Goal: Find specific fact: Find specific page/section

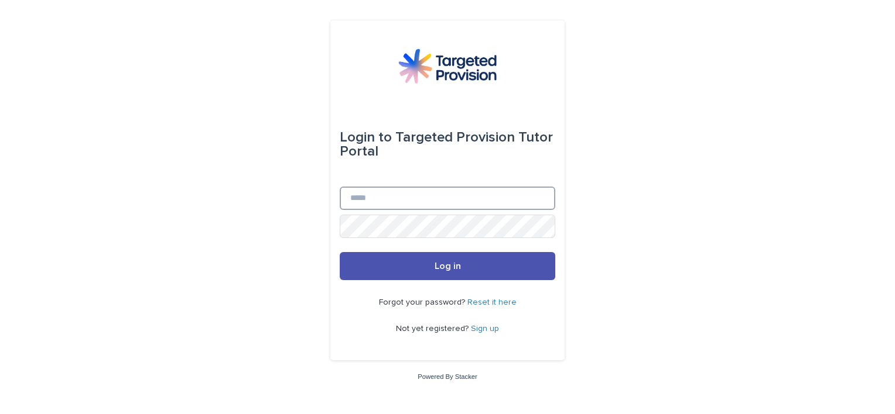
click at [392, 201] on input "Email" at bounding box center [447, 198] width 215 height 23
type input "**********"
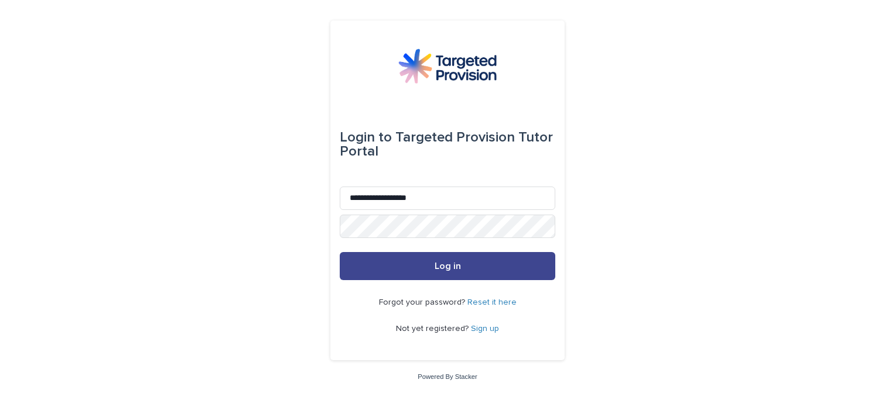
click at [446, 265] on span "Log in" at bounding box center [447, 266] width 26 height 9
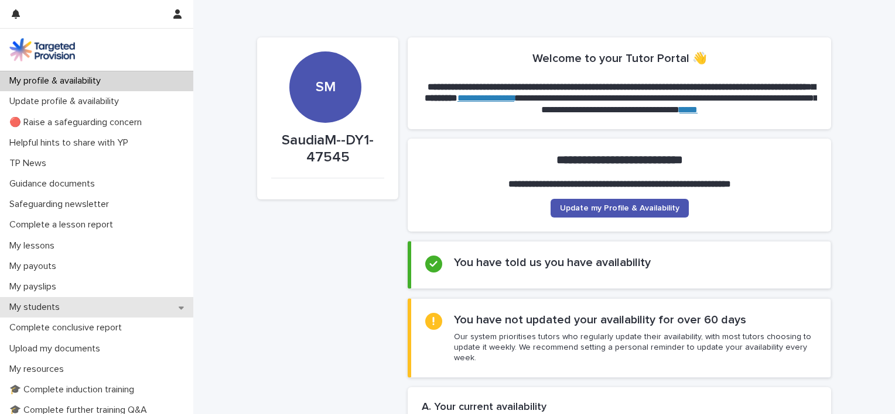
click at [70, 309] on div "My students" at bounding box center [96, 307] width 193 height 20
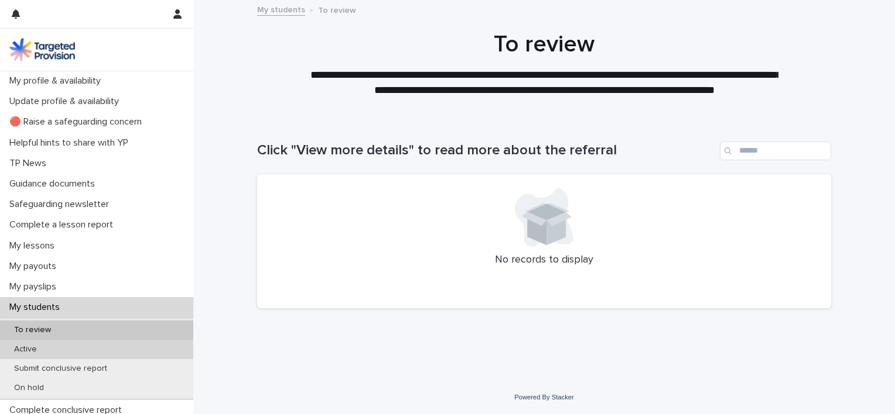
click at [40, 347] on p "Active" at bounding box center [26, 350] width 42 height 10
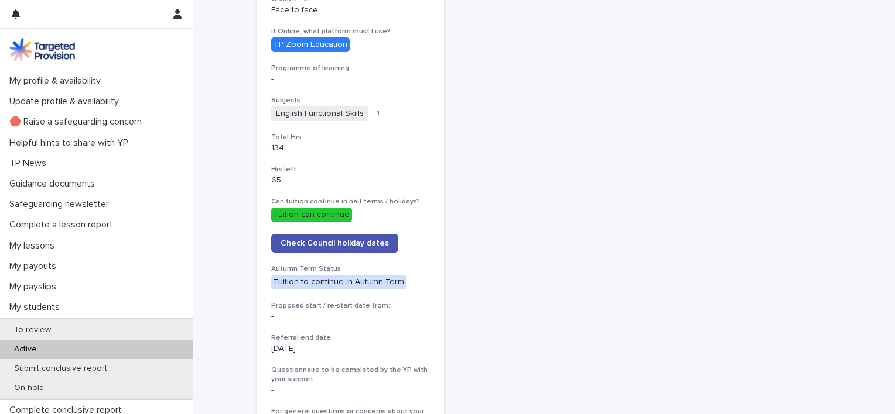
scroll to position [475, 0]
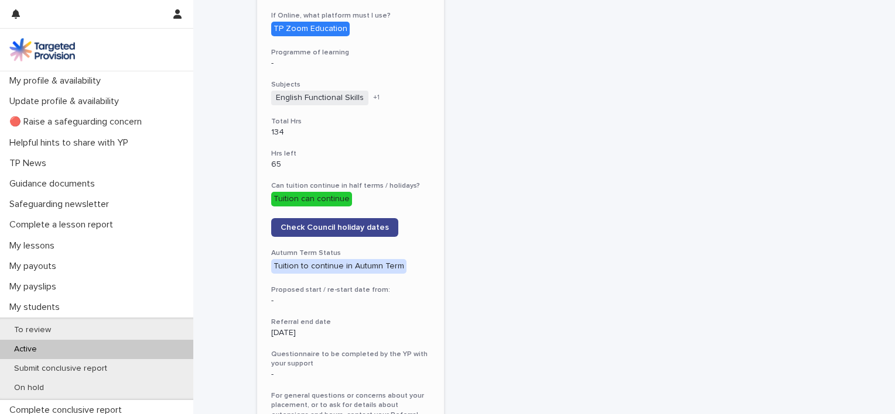
click at [371, 224] on span "Check Council holiday dates" at bounding box center [334, 228] width 108 height 8
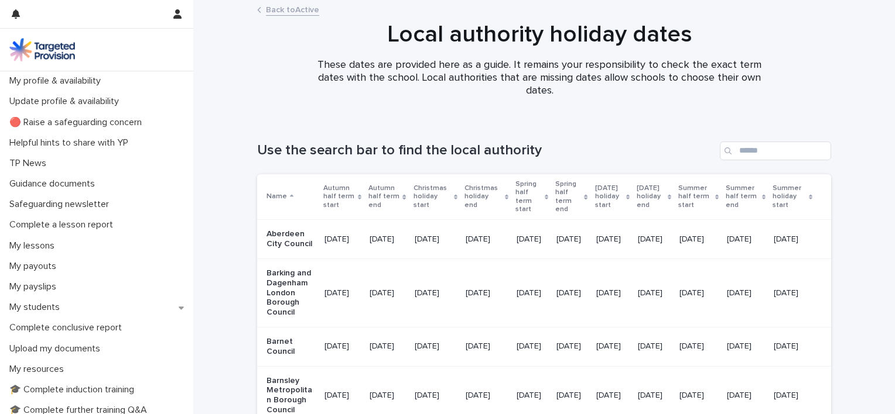
scroll to position [2, 0]
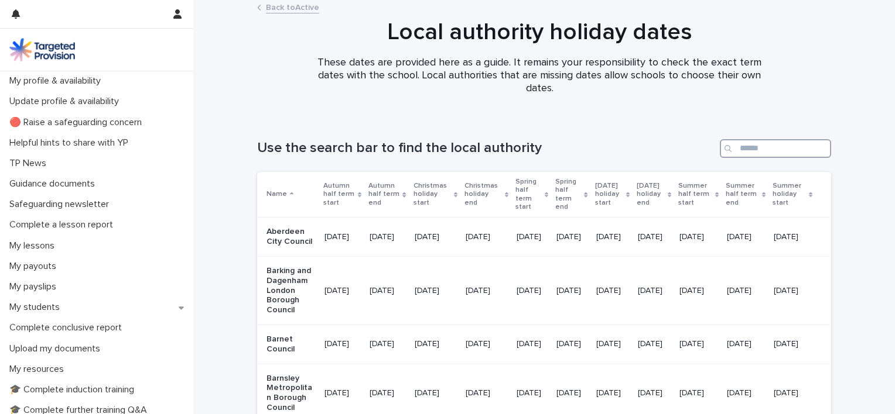
click at [750, 146] on input "Search" at bounding box center [774, 148] width 111 height 19
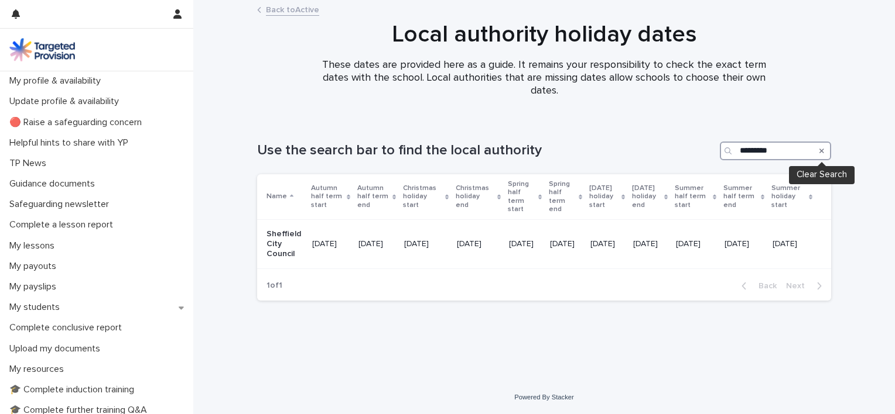
type input "*********"
drag, startPoint x: 820, startPoint y: 150, endPoint x: 295, endPoint y: 248, distance: 534.3
click at [295, 248] on p "Sheffield City Council" at bounding box center [284, 243] width 36 height 29
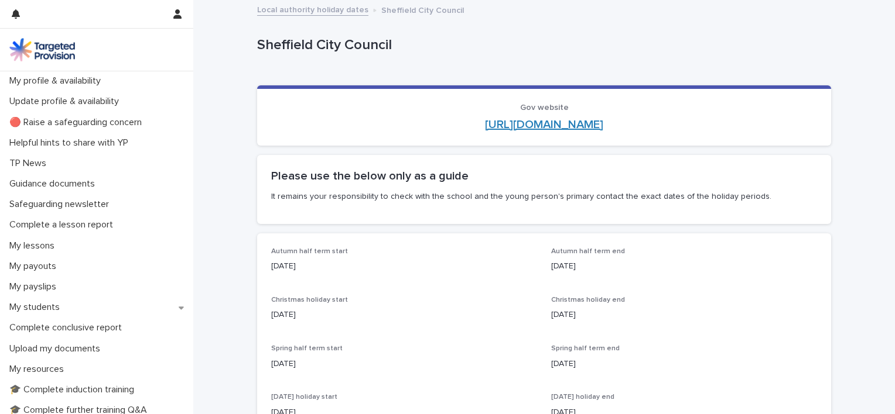
click at [556, 126] on link "[URL][DOMAIN_NAME]" at bounding box center [544, 125] width 118 height 12
